Goal: Find contact information: Find contact information

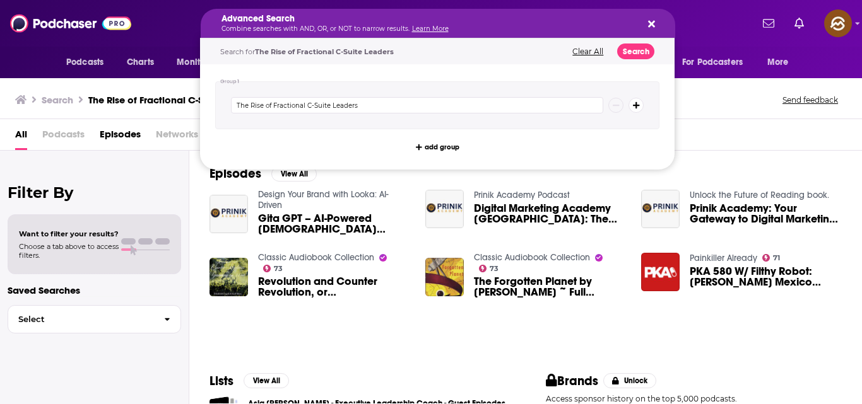
click at [651, 23] on icon "Search podcasts, credits, & more..." at bounding box center [651, 24] width 7 height 7
click at [652, 21] on icon "Search podcasts, credits, & more..." at bounding box center [651, 24] width 7 height 10
drag, startPoint x: 541, startPoint y: 18, endPoint x: 380, endPoint y: 42, distance: 162.5
click at [655, 20] on div "Advanced Search Combine searches with AND, OR, or NOT to narrow results. Learn …" at bounding box center [438, 23] width 474 height 29
click at [650, 23] on icon "Search podcasts, credits, & more..." at bounding box center [651, 24] width 7 height 7
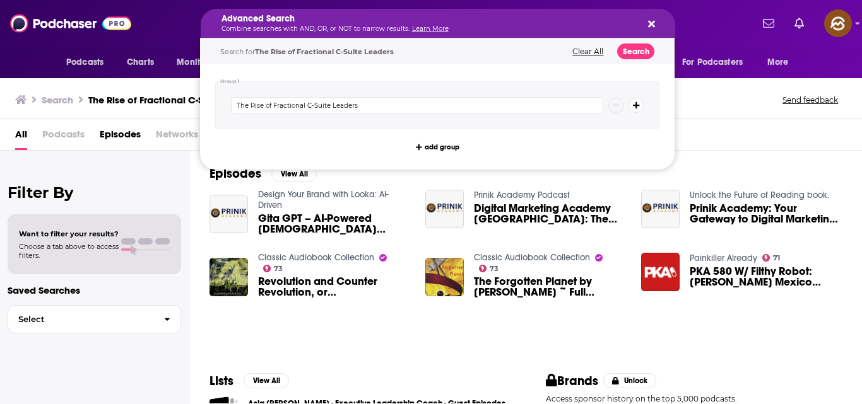
click at [590, 50] on button "Clear All" at bounding box center [587, 51] width 38 height 9
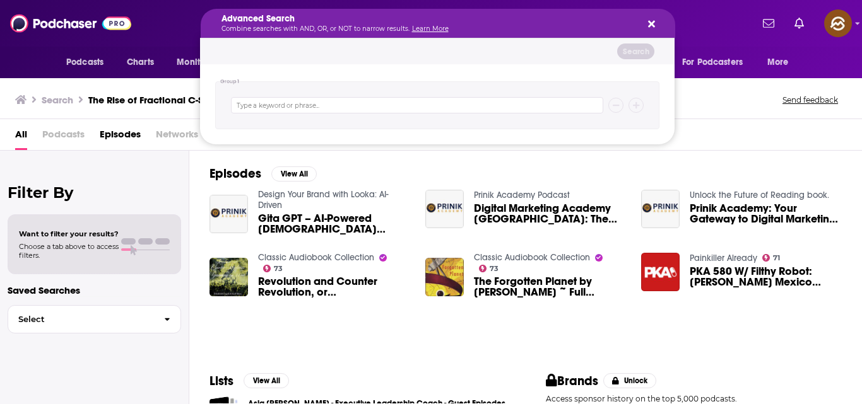
click at [648, 22] on icon "Search podcasts, credits, & more..." at bounding box center [651, 24] width 7 height 7
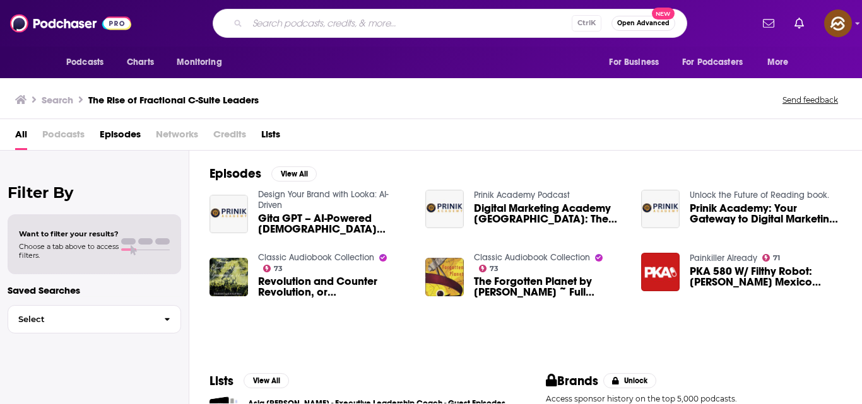
click at [437, 33] on div "Ctrl K Open Advanced New" at bounding box center [450, 23] width 474 height 29
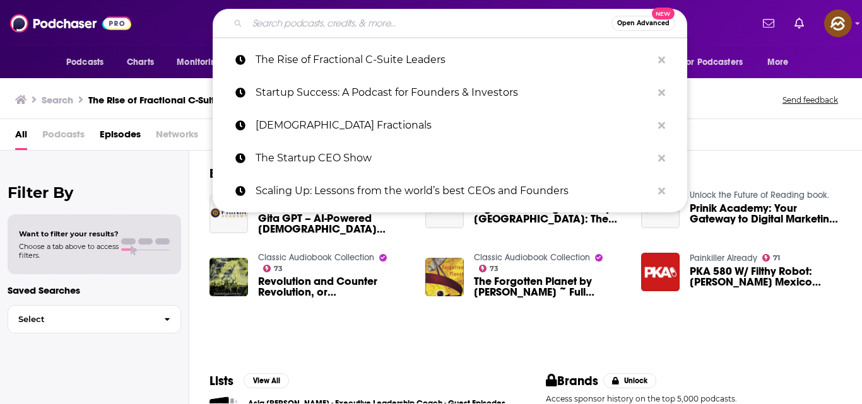
click at [428, 25] on input "Search podcasts, credits, & more..." at bounding box center [429, 23] width 364 height 20
paste input "The Reboot Podcast"
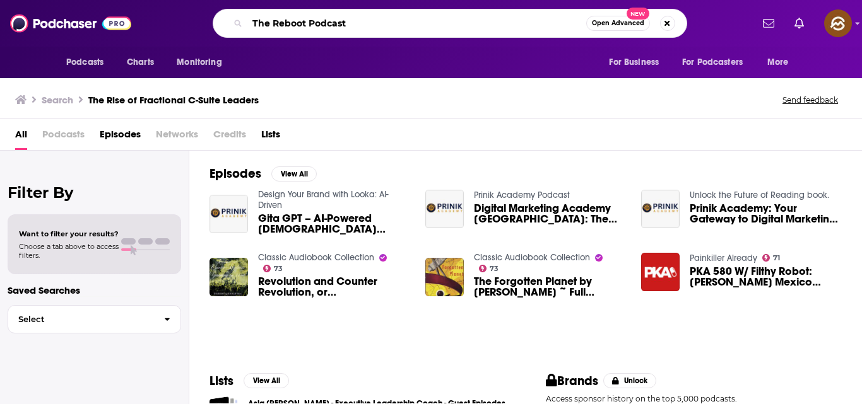
type input "The Reboot Podcast"
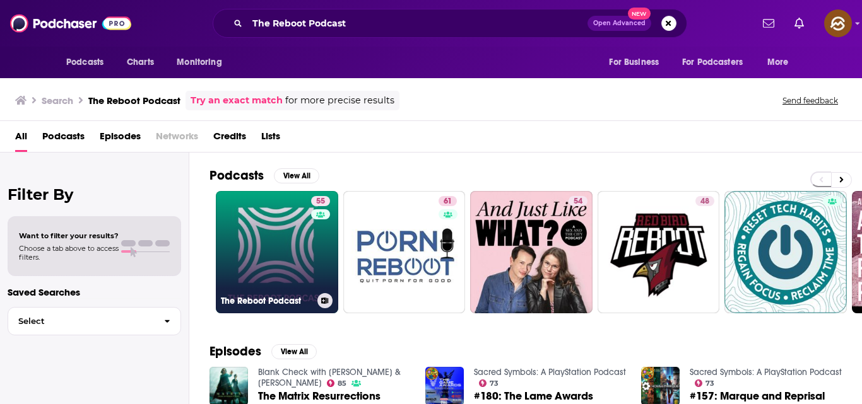
click at [293, 222] on link "55 The Reboot Podcast" at bounding box center [277, 252] width 122 height 122
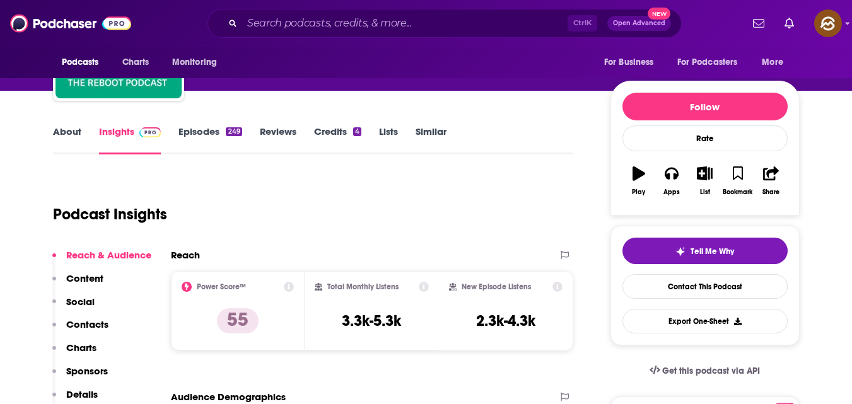
scroll to position [115, 0]
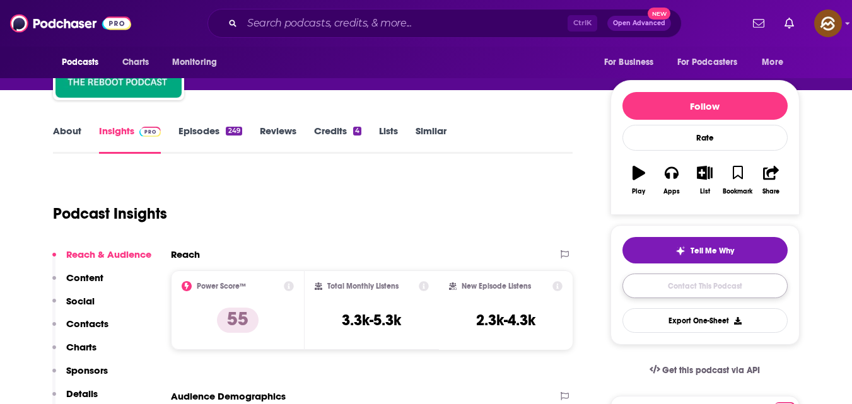
click at [712, 286] on link "Contact This Podcast" at bounding box center [705, 286] width 165 height 25
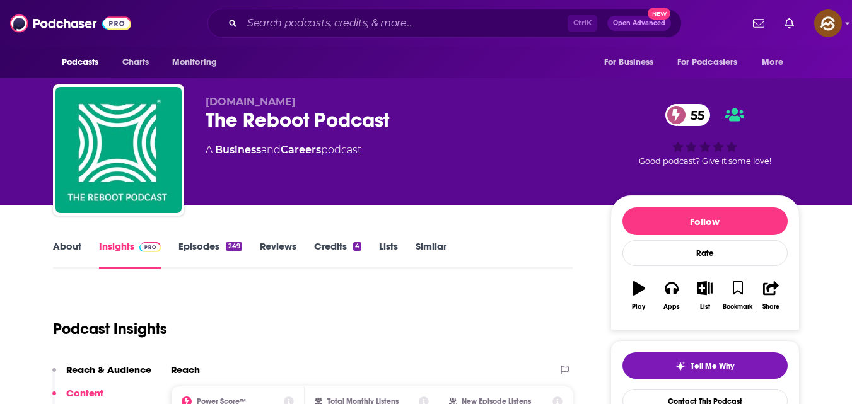
click at [210, 243] on link "Episodes 249" at bounding box center [210, 254] width 63 height 29
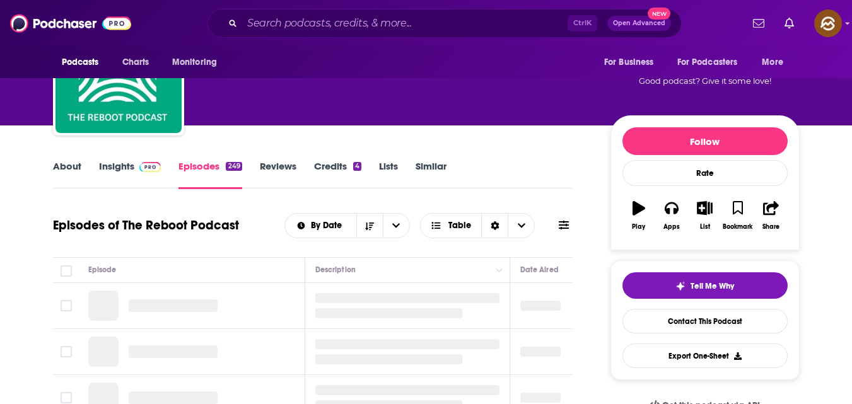
scroll to position [81, 0]
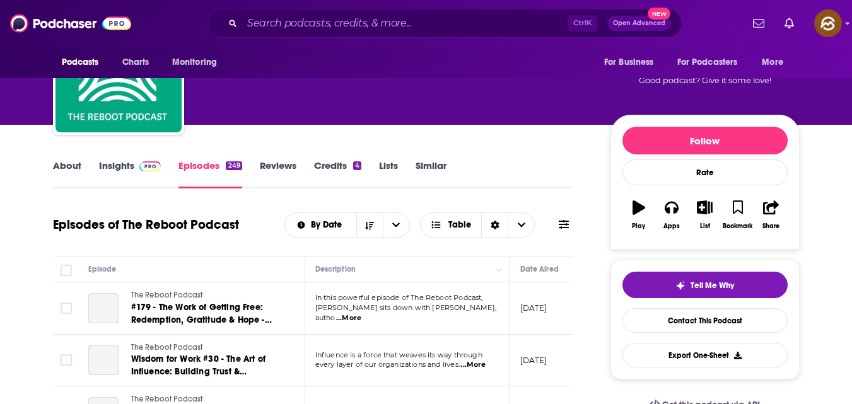
click at [59, 166] on link "About" at bounding box center [67, 174] width 28 height 29
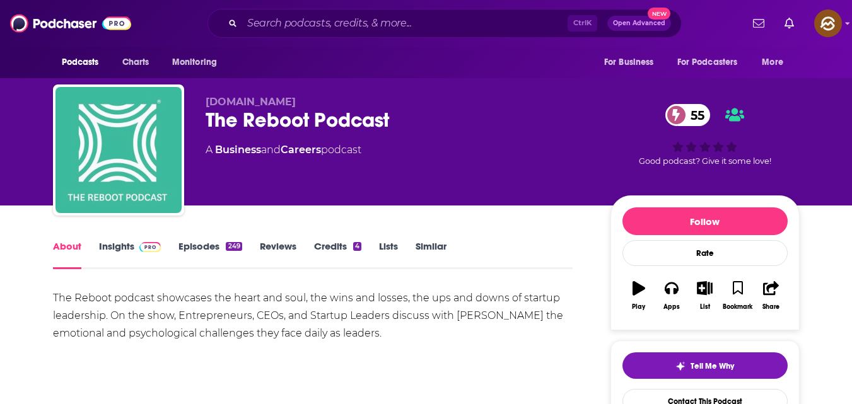
click at [59, 166] on img "The Reboot Podcast" at bounding box center [119, 150] width 126 height 126
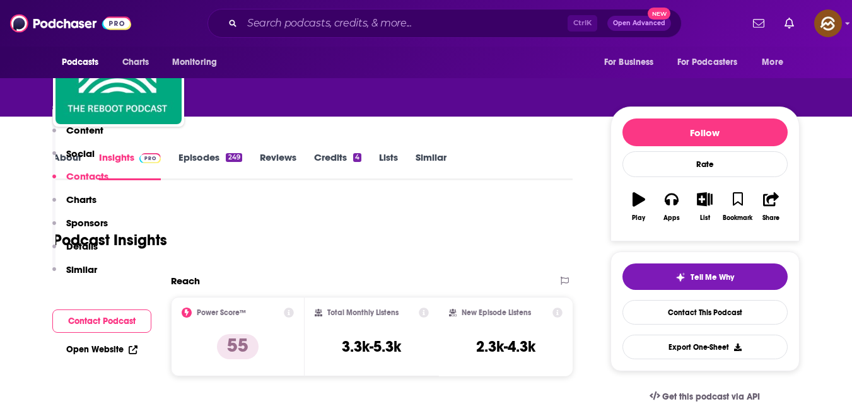
scroll to position [290, 0]
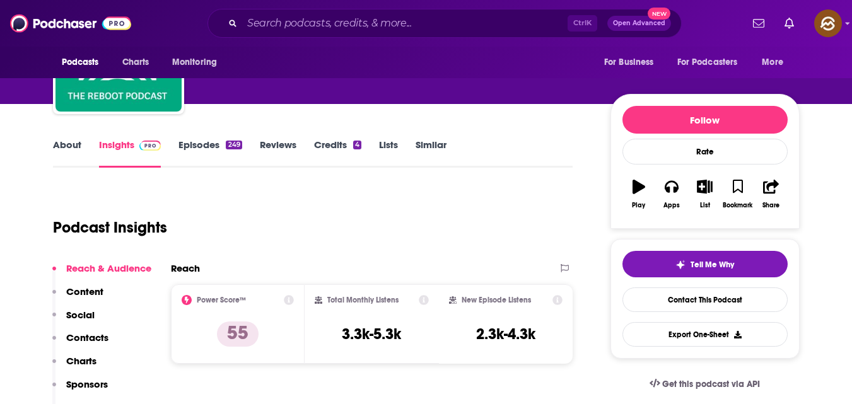
scroll to position [100, 0]
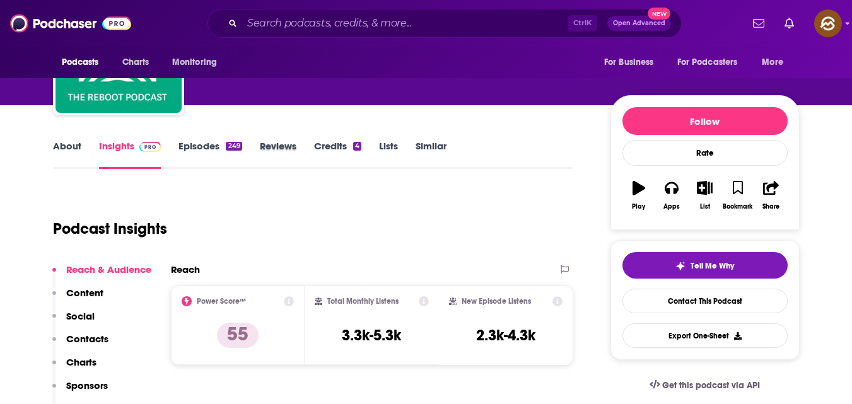
click at [297, 146] on div "Reviews" at bounding box center [287, 154] width 54 height 29
click at [286, 147] on link "Reviews" at bounding box center [278, 154] width 37 height 29
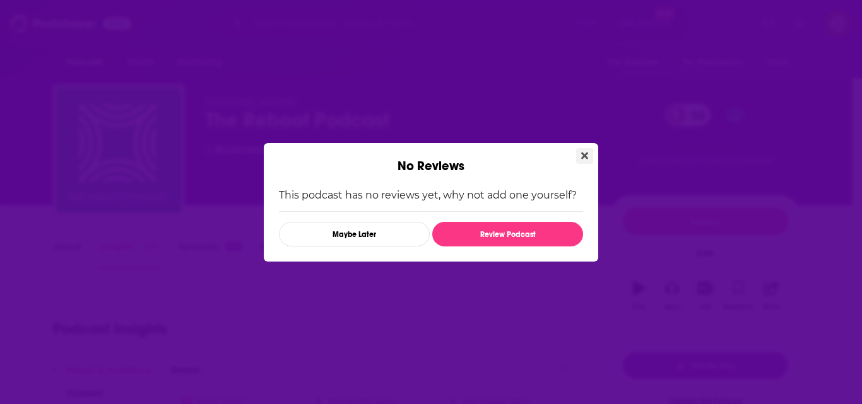
click at [583, 152] on icon "Close" at bounding box center [584, 156] width 7 height 10
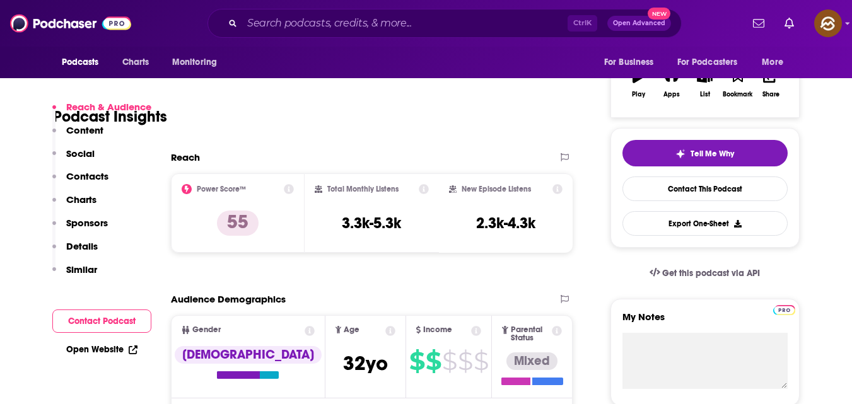
scroll to position [242, 0]
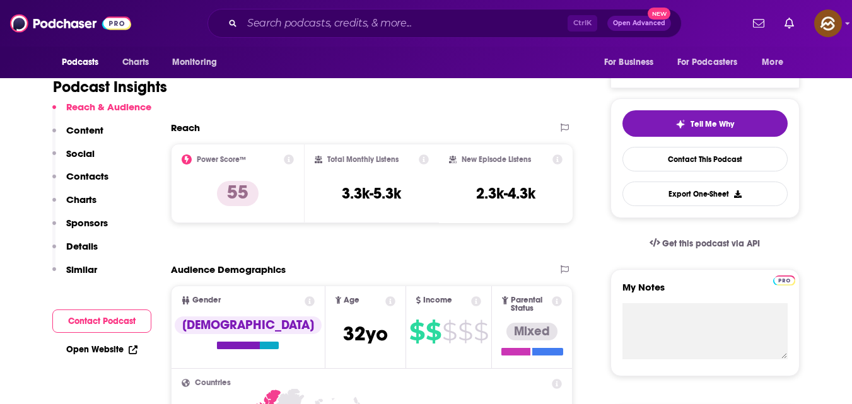
click at [378, 52] on div "Podcasts Charts Monitoring For Business For Podcasters More" at bounding box center [426, 63] width 807 height 32
click at [97, 173] on p "Contacts" at bounding box center [87, 176] width 42 height 12
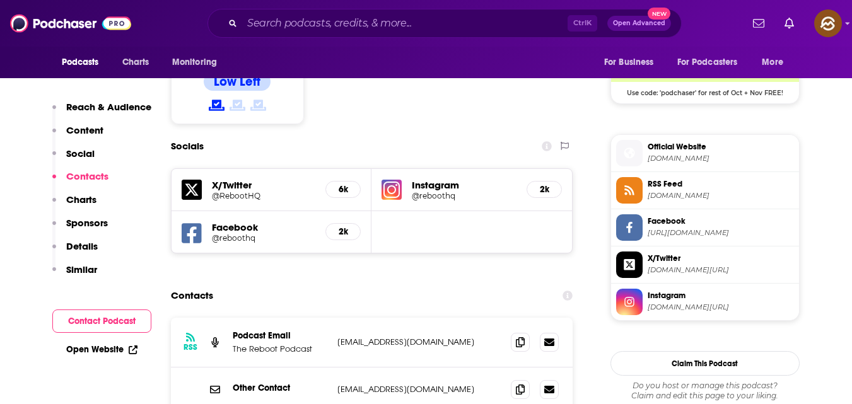
scroll to position [1081, 0]
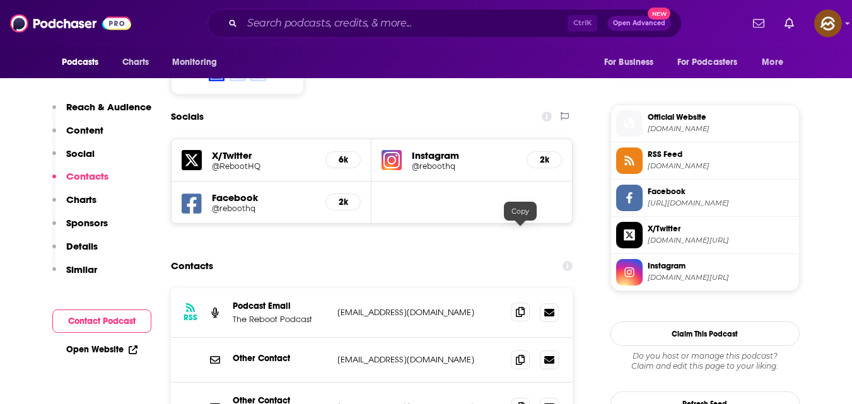
click at [522, 303] on span at bounding box center [520, 312] width 19 height 19
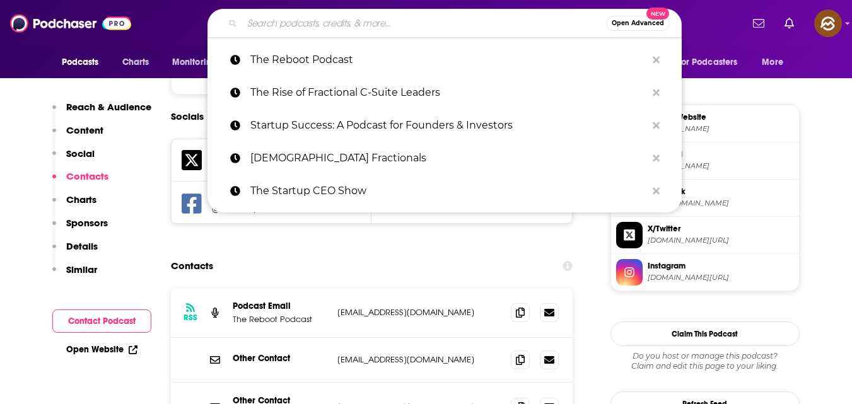
click at [324, 17] on input "Search podcasts, credits, & more..." at bounding box center [424, 23] width 364 height 20
paste input "The Fractional Executive Podcast with [PERSON_NAME]"
type input "The Fractional Executive Podcast with [PERSON_NAME]"
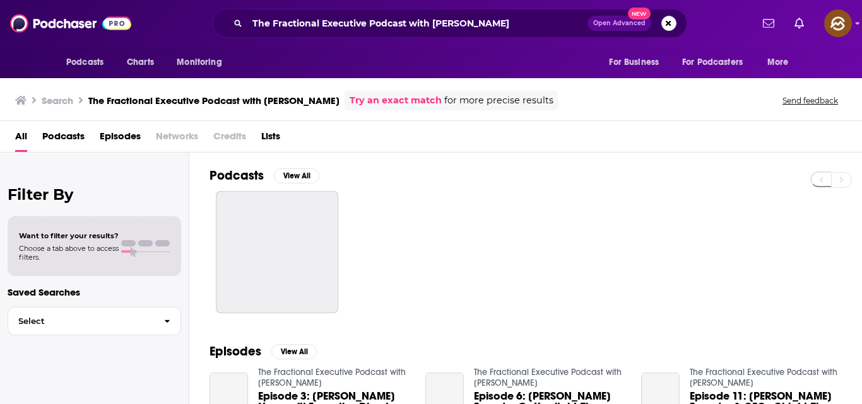
click at [529, 158] on div "Podcasts View All" at bounding box center [535, 241] width 652 height 176
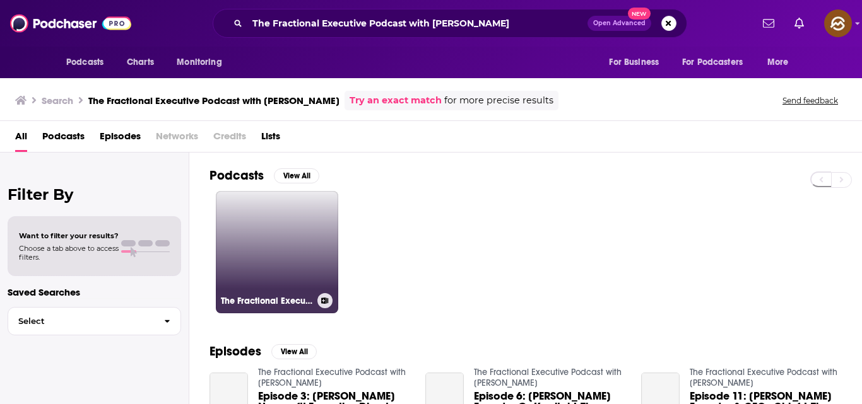
click at [286, 255] on link "The Fractional Executive Podcast with [PERSON_NAME]" at bounding box center [277, 252] width 122 height 122
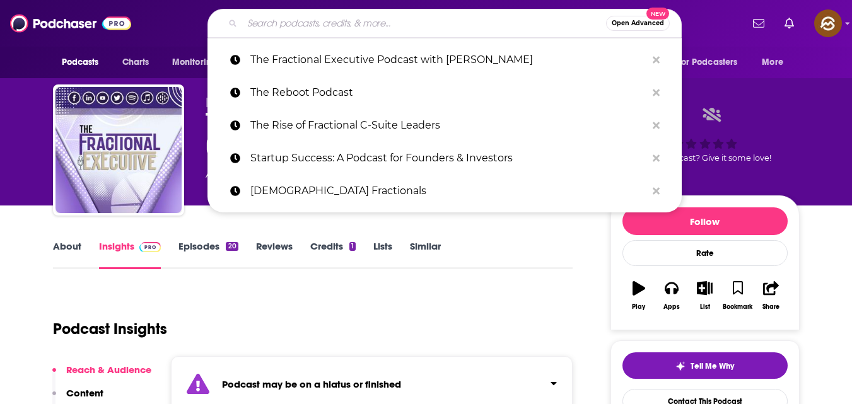
click at [411, 25] on input "Search podcasts, credits, & more..." at bounding box center [424, 23] width 364 height 20
paste input "The Full Ratchet"
type input "The Full Ratchet"
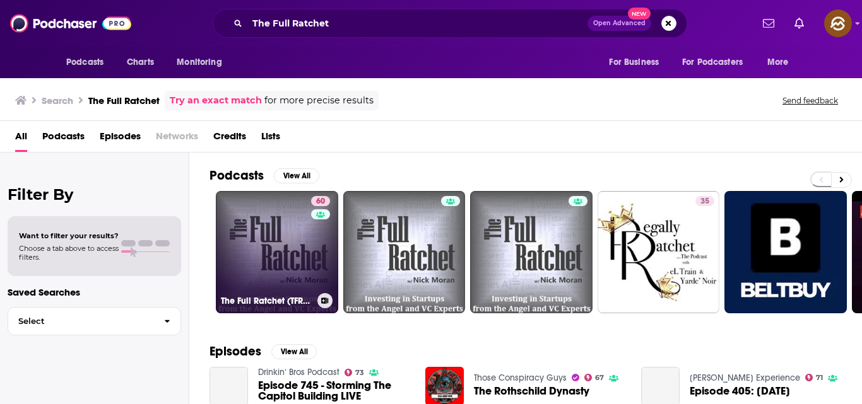
click at [290, 258] on link "60 The Full Ratchet (TFR): Venture Capital and Startup Investing Demystified" at bounding box center [277, 252] width 122 height 122
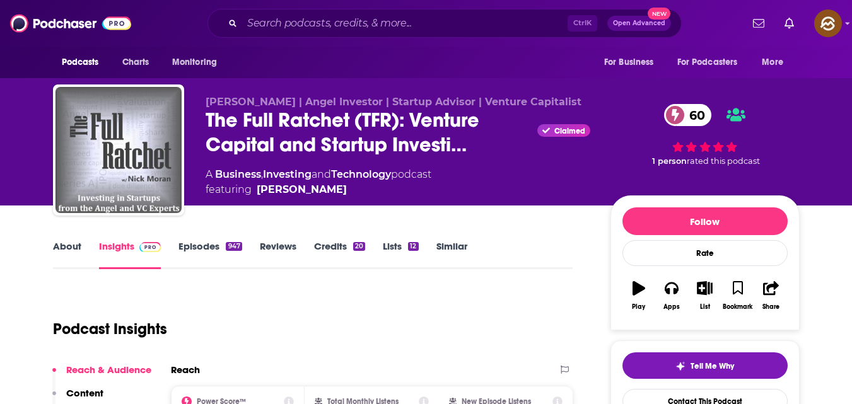
drag, startPoint x: 254, startPoint y: 186, endPoint x: 327, endPoint y: 185, distance: 73.2
click at [327, 185] on span "featuring [PERSON_NAME]" at bounding box center [319, 189] width 226 height 15
click at [266, 185] on div "[PERSON_NAME]" at bounding box center [302, 189] width 90 height 15
copy div "[PERSON_NAME]"
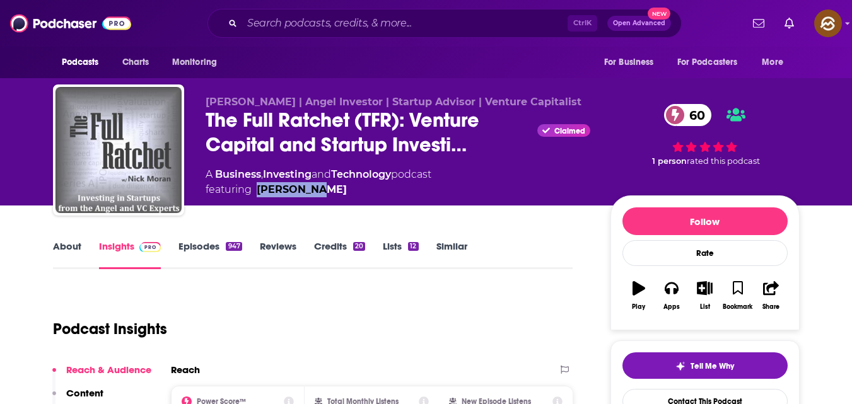
scroll to position [138, 0]
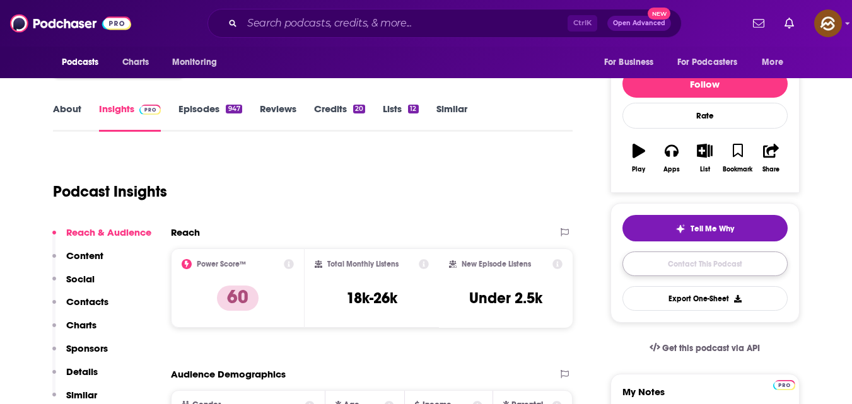
click at [679, 266] on link "Contact This Podcast" at bounding box center [705, 264] width 165 height 25
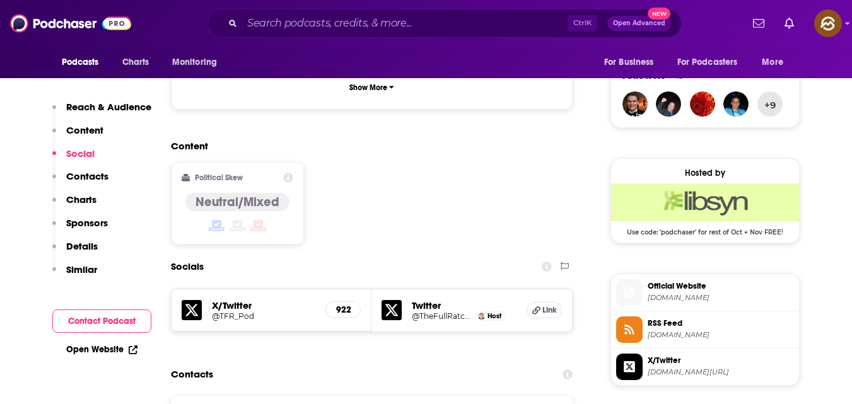
scroll to position [921, 0]
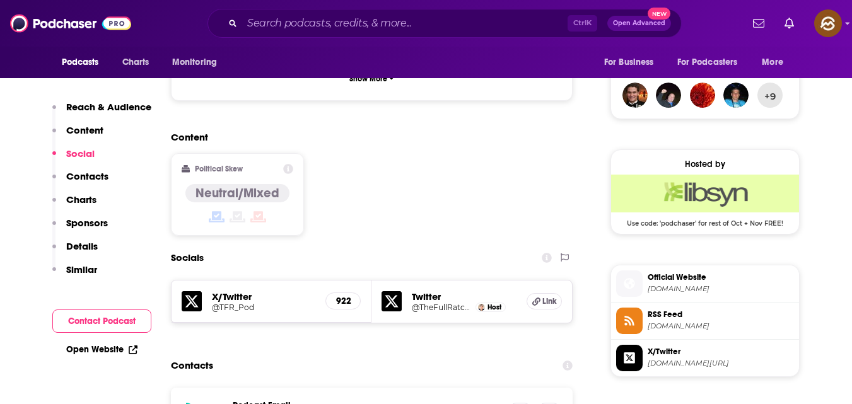
click at [99, 179] on p "Contacts" at bounding box center [87, 176] width 42 height 12
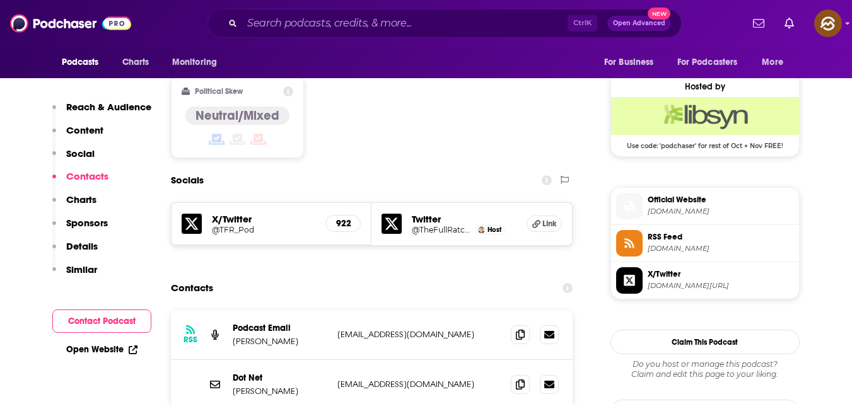
scroll to position [1011, 0]
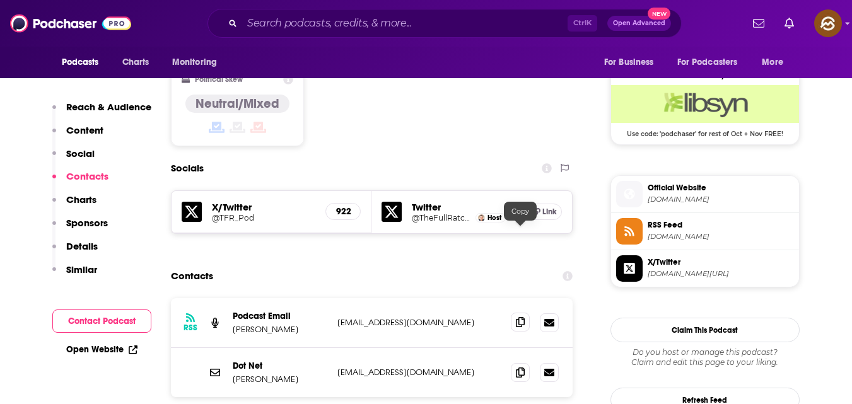
click at [527, 313] on span at bounding box center [520, 322] width 19 height 19
click at [519, 317] on icon at bounding box center [520, 322] width 9 height 10
